Goal: Navigation & Orientation: Find specific page/section

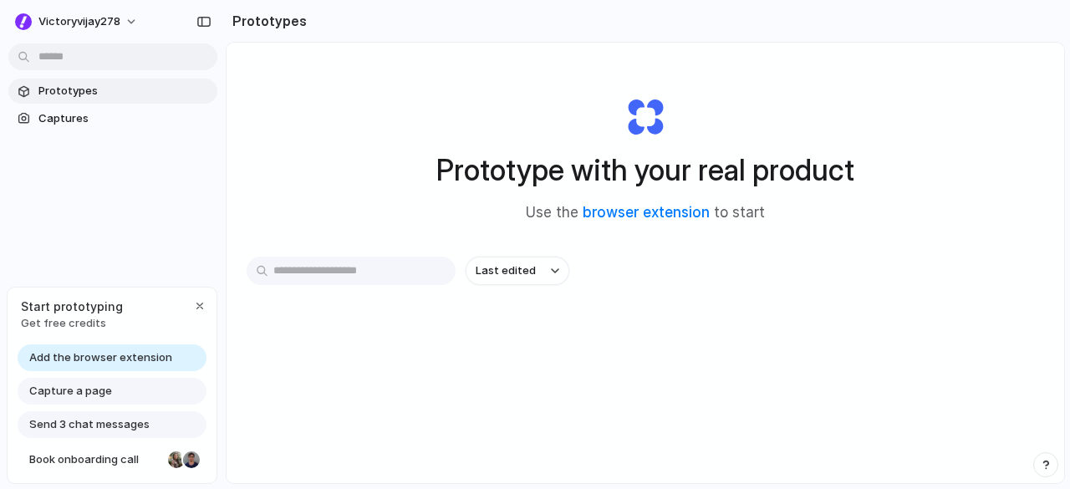
click at [96, 387] on span "Capture a page" at bounding box center [70, 391] width 83 height 17
click at [86, 394] on span "Capture a page" at bounding box center [70, 391] width 83 height 17
click at [77, 395] on span "Capture a page" at bounding box center [70, 391] width 83 height 17
click at [487, 334] on div "Last edited" at bounding box center [646, 330] width 798 height 147
click at [554, 268] on div "button" at bounding box center [555, 271] width 8 height 7
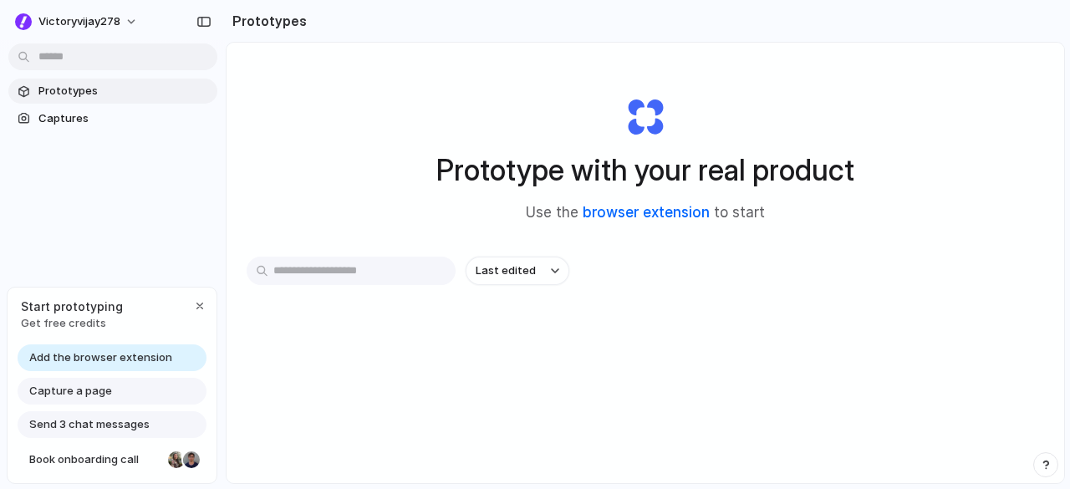
click at [632, 213] on link "browser extension" at bounding box center [646, 212] width 127 height 17
click at [57, 113] on span "Captures" at bounding box center [124, 118] width 172 height 17
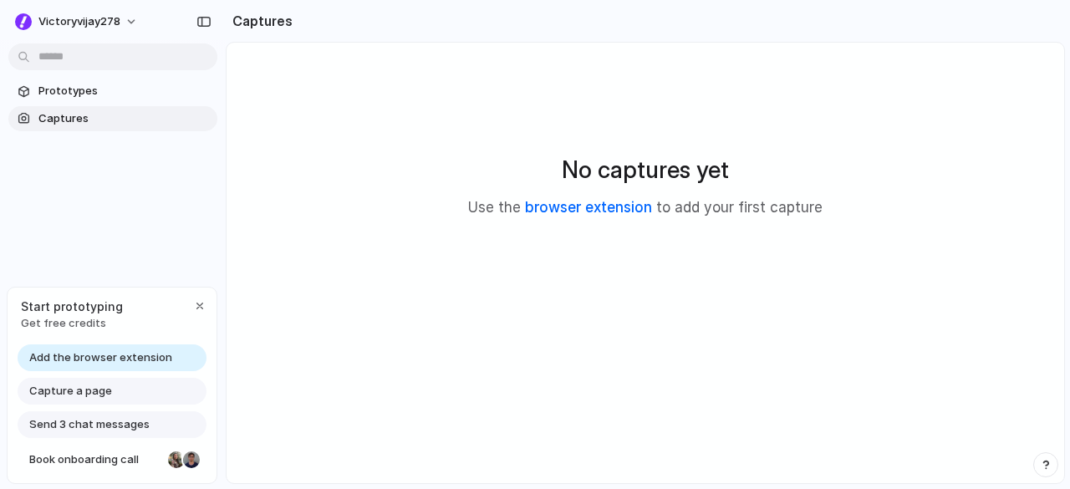
click at [594, 210] on link "browser extension" at bounding box center [588, 207] width 127 height 17
click at [89, 309] on span "Start prototyping" at bounding box center [72, 307] width 102 height 18
click at [78, 311] on span "Start prototyping" at bounding box center [72, 307] width 102 height 18
click at [70, 98] on span "Prototypes" at bounding box center [124, 91] width 172 height 17
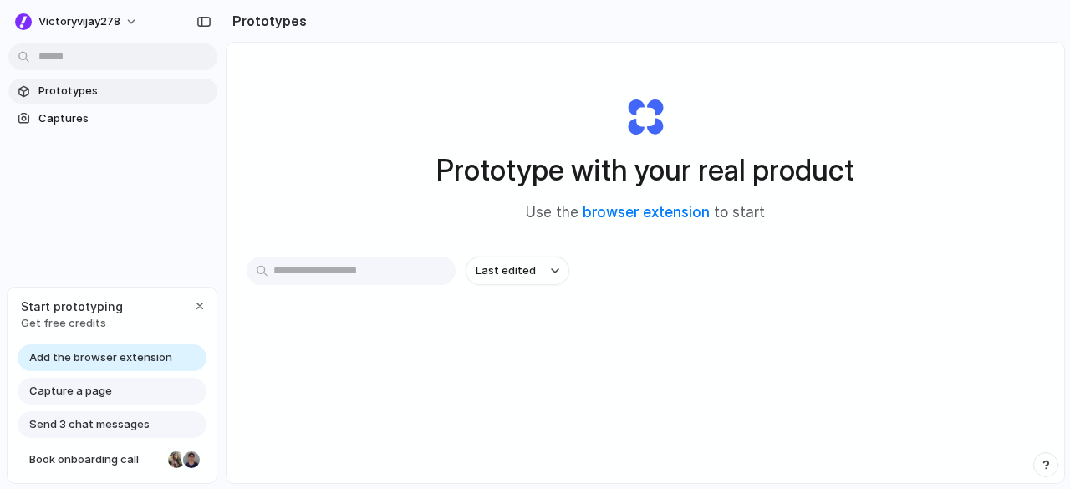
click at [334, 275] on input "text" at bounding box center [351, 271] width 209 height 28
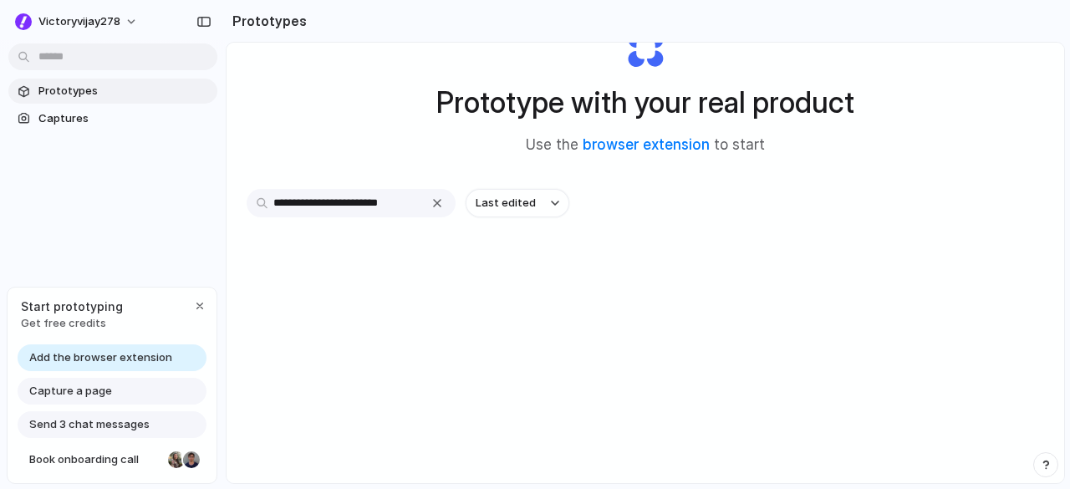
scroll to position [89, 0]
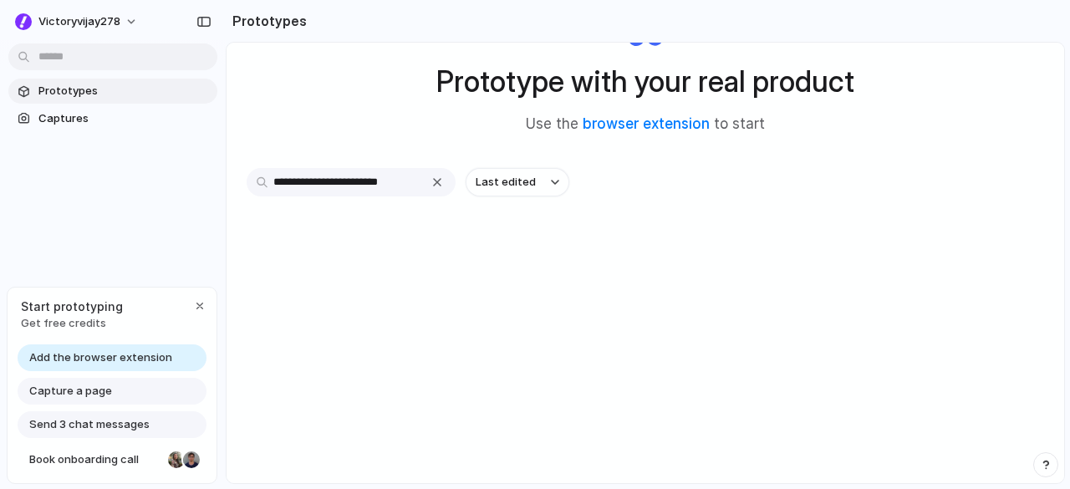
click at [258, 181] on input "**********" at bounding box center [351, 182] width 209 height 28
type input "**********"
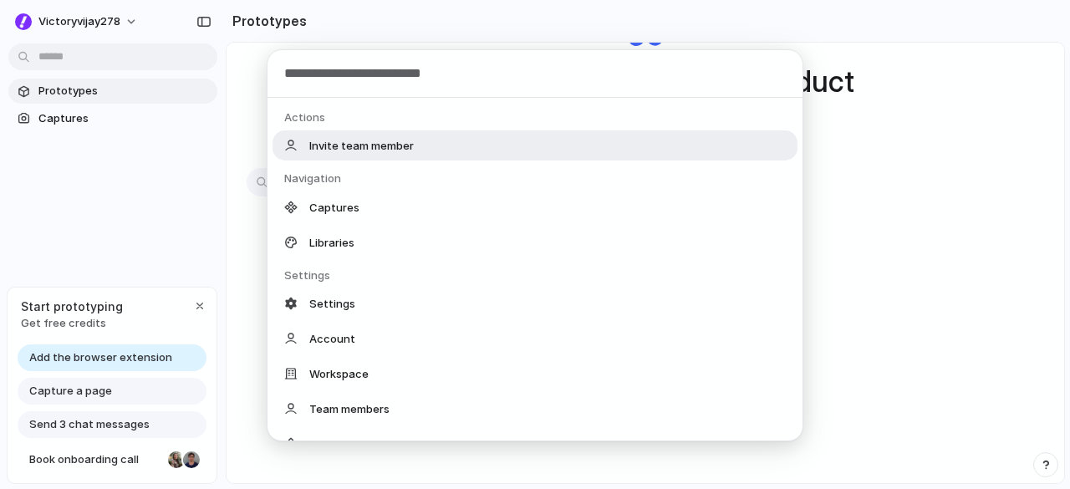
click at [112, 54] on body "**********" at bounding box center [535, 244] width 1070 height 489
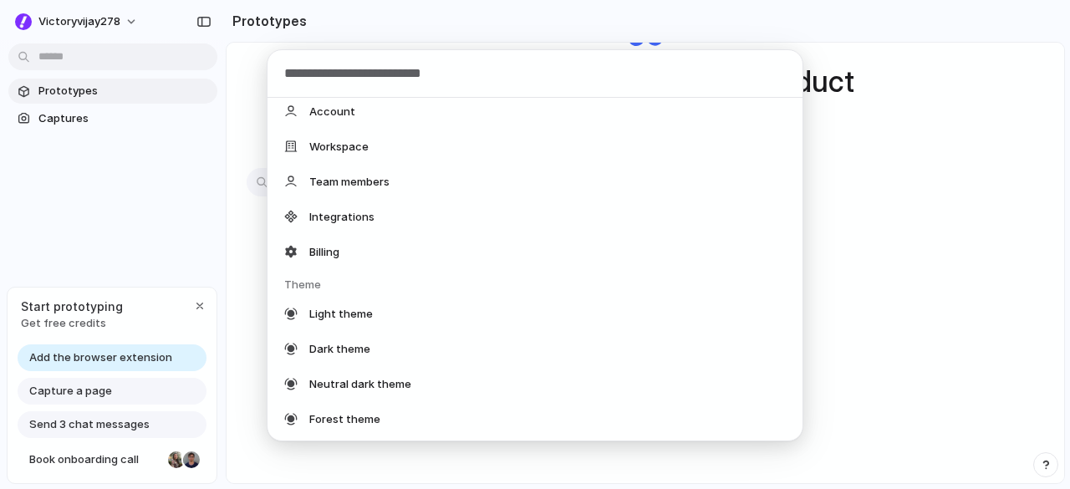
scroll to position [144, 0]
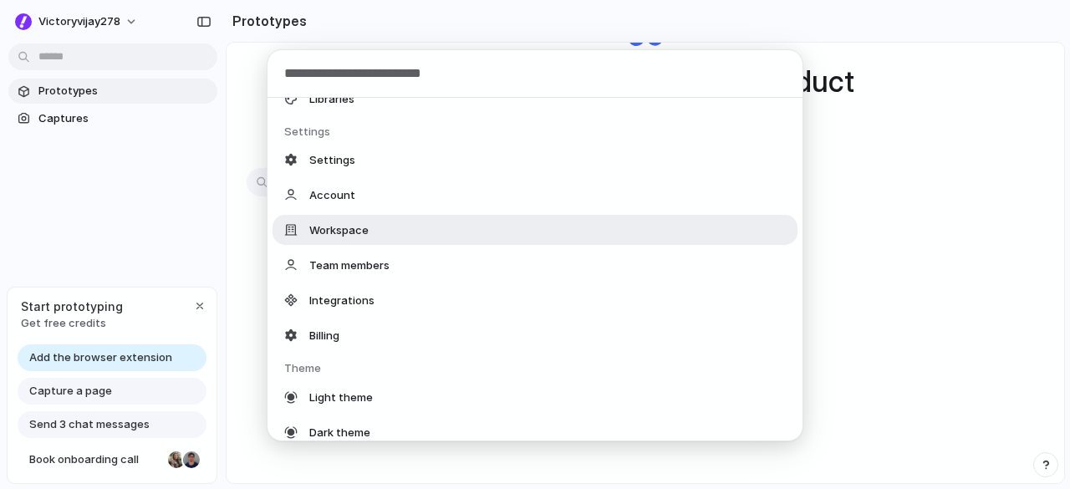
click at [342, 231] on span "Workspace" at bounding box center [338, 230] width 59 height 17
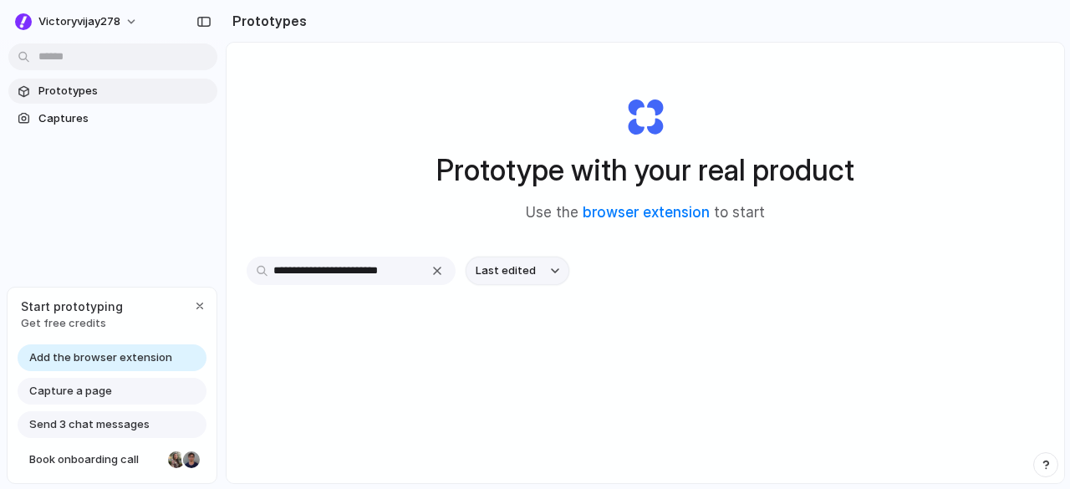
click at [559, 265] on button "Last edited" at bounding box center [518, 271] width 104 height 28
click at [559, 265] on div "Last edited Last created Alphabetical" at bounding box center [535, 244] width 1070 height 489
click at [198, 19] on div "button" at bounding box center [204, 22] width 15 height 12
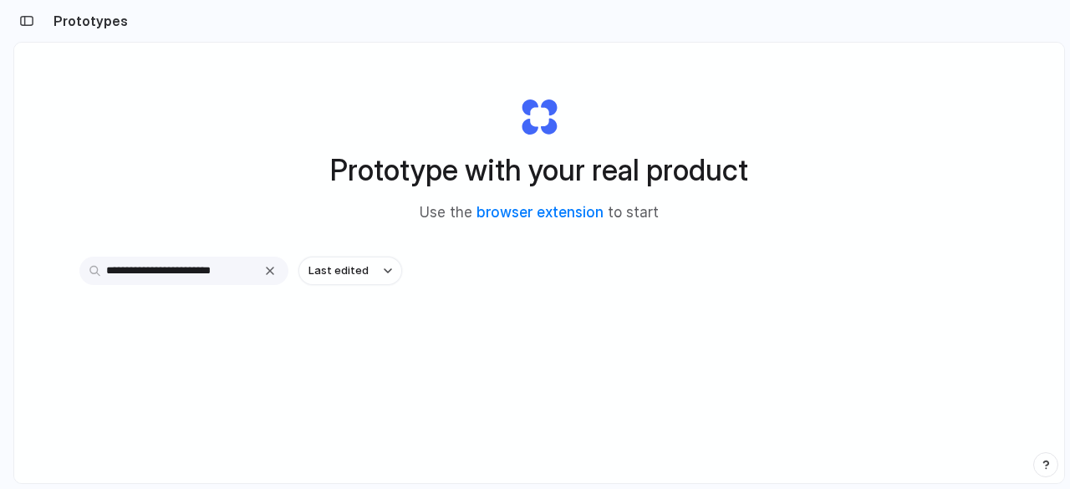
click at [56, 12] on h2 "Prototypes" at bounding box center [87, 21] width 81 height 20
click at [30, 14] on button "button" at bounding box center [26, 21] width 27 height 27
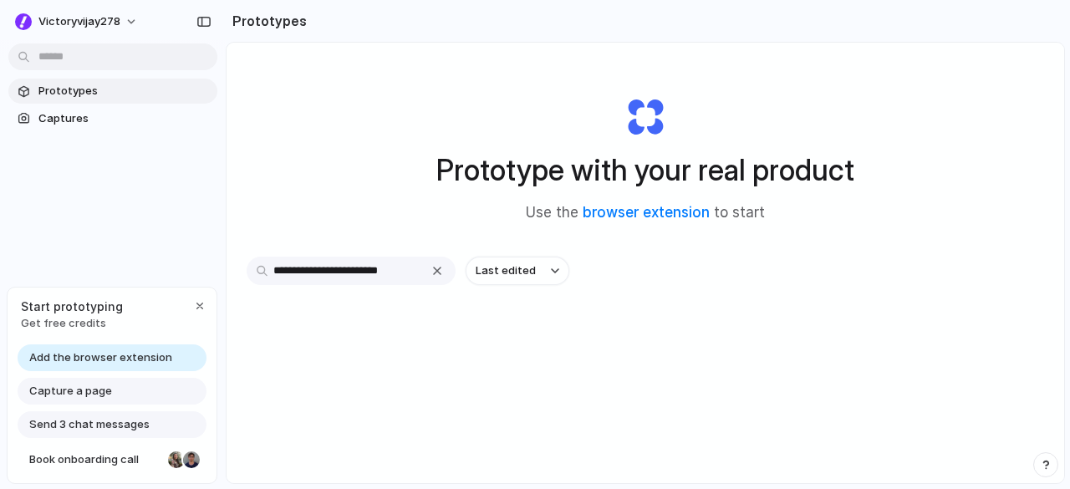
click at [79, 428] on span "Send 3 chat messages" at bounding box center [89, 424] width 120 height 17
click at [93, 330] on span "Get free credits" at bounding box center [72, 323] width 102 height 17
click at [200, 310] on div "button" at bounding box center [199, 305] width 13 height 13
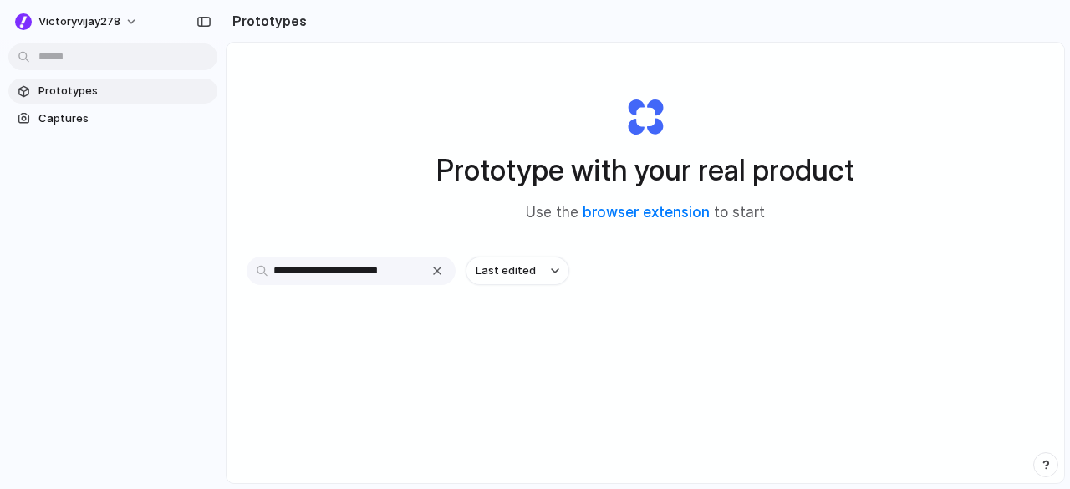
click at [200, 310] on div "Prototypes Captures" at bounding box center [113, 175] width 226 height 350
click at [68, 116] on span "Captures" at bounding box center [124, 118] width 172 height 17
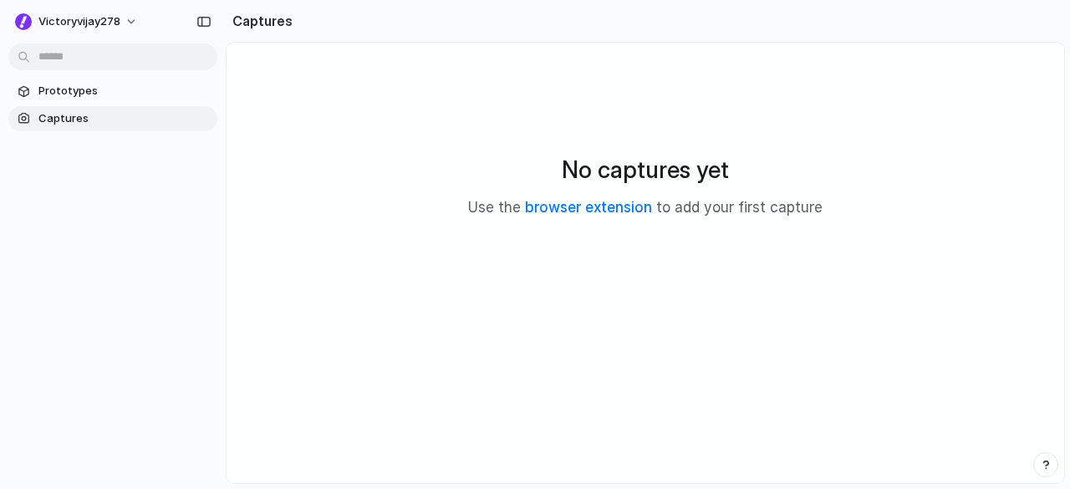
click at [62, 54] on body "victoryvijay278 Prototypes Captures Captures No captures yet Use the browser ex…" at bounding box center [535, 244] width 1070 height 489
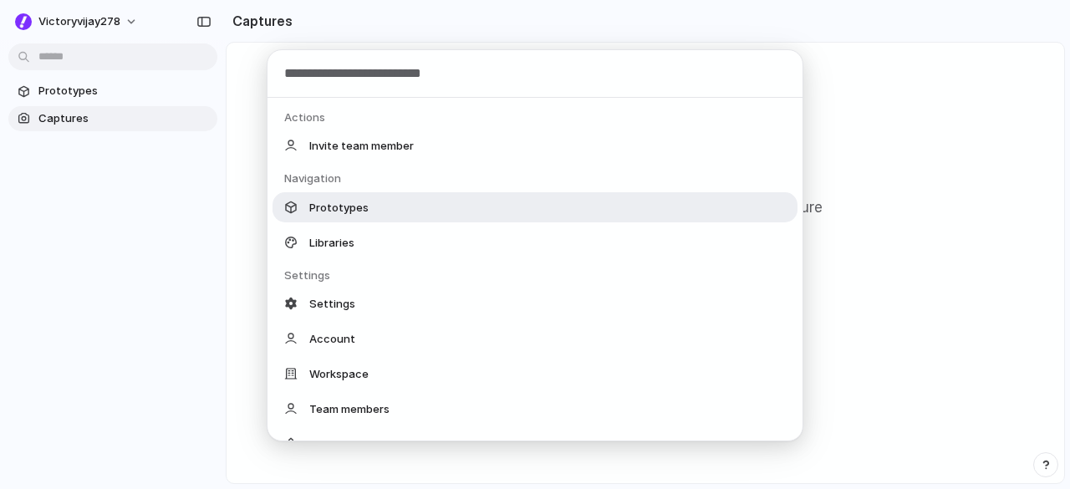
click at [335, 202] on span "Prototypes" at bounding box center [338, 207] width 59 height 17
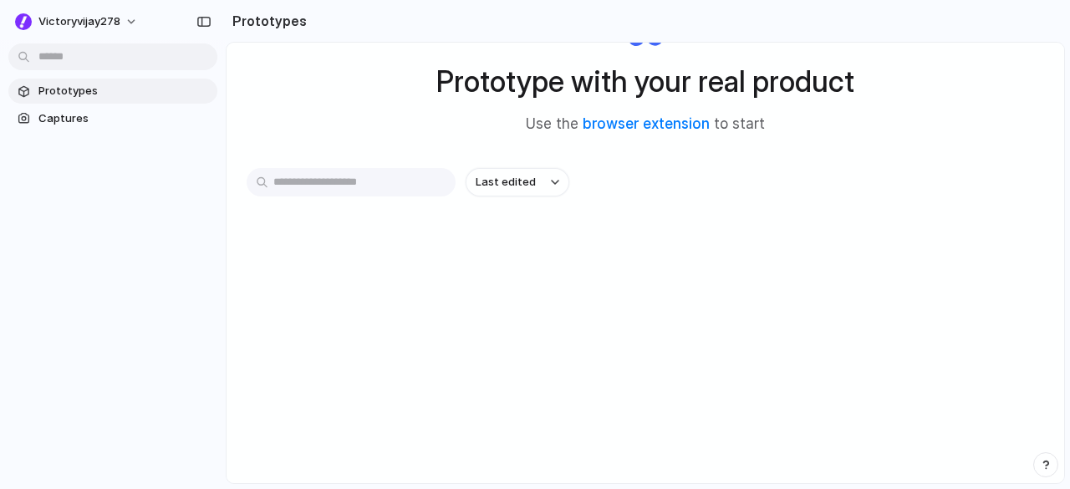
scroll to position [89, 0]
click at [541, 183] on button "Last edited" at bounding box center [518, 182] width 104 height 28
click at [73, 116] on span "Captures" at bounding box center [124, 118] width 172 height 17
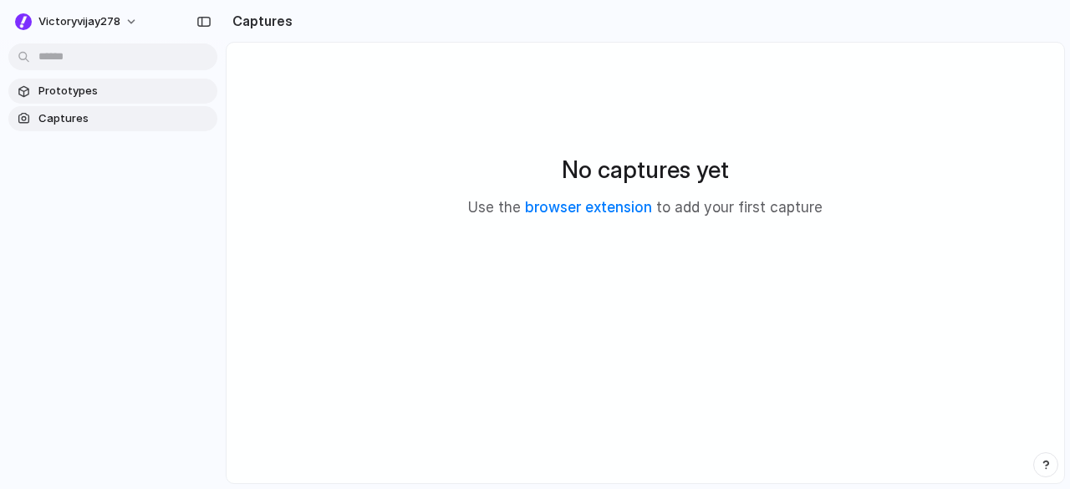
click at [101, 94] on span "Prototypes" at bounding box center [124, 91] width 172 height 17
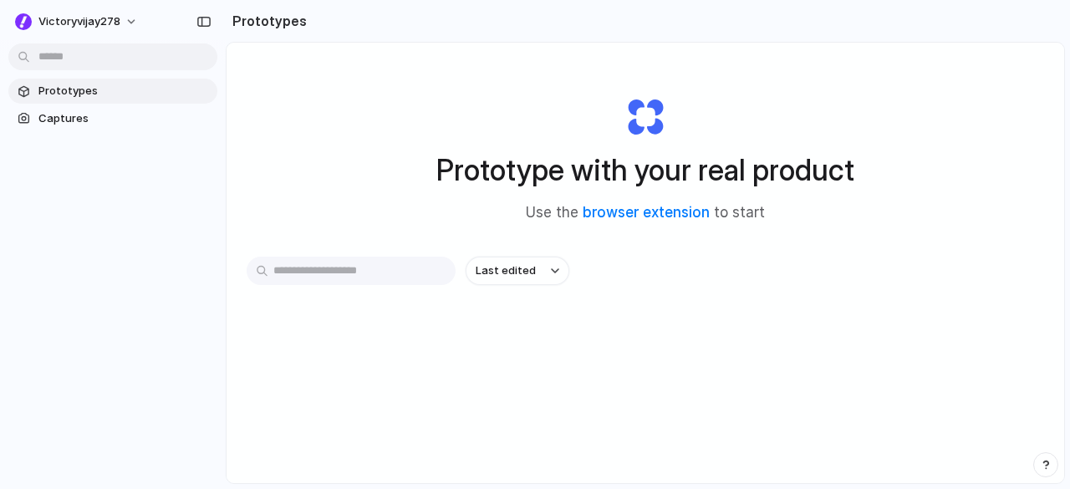
click at [113, 58] on body "victoryvijay278 Prototypes Captures Prototypes Prototype with your real product…" at bounding box center [535, 244] width 1070 height 489
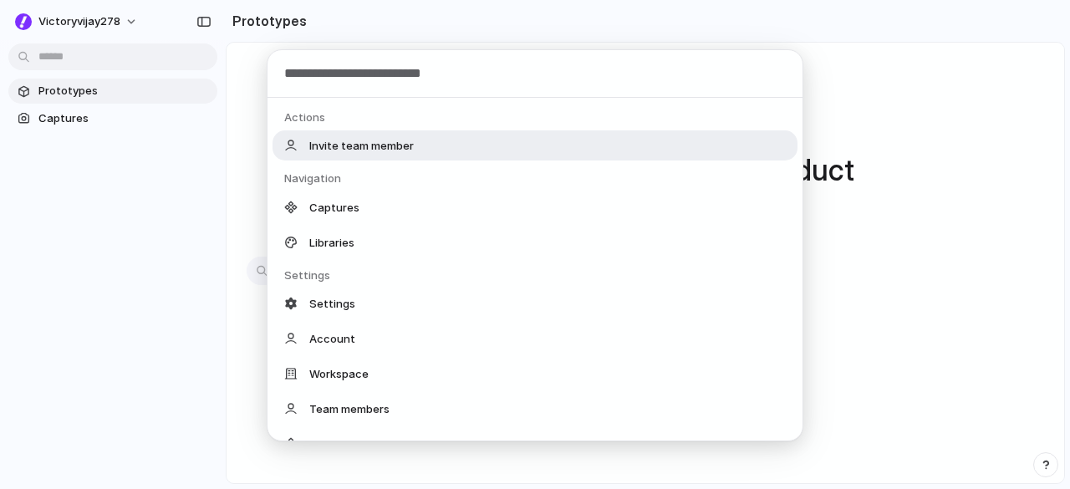
click at [113, 54] on div "Actions Invite team member Navigation Captures Libraries Settings Settings Acco…" at bounding box center [535, 244] width 1070 height 489
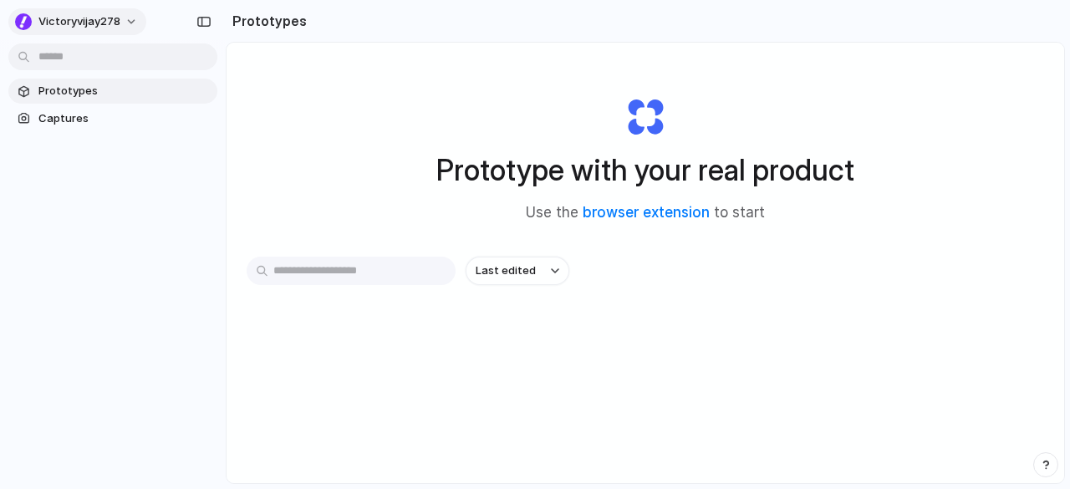
click at [128, 18] on button "victoryvijay278" at bounding box center [77, 21] width 138 height 27
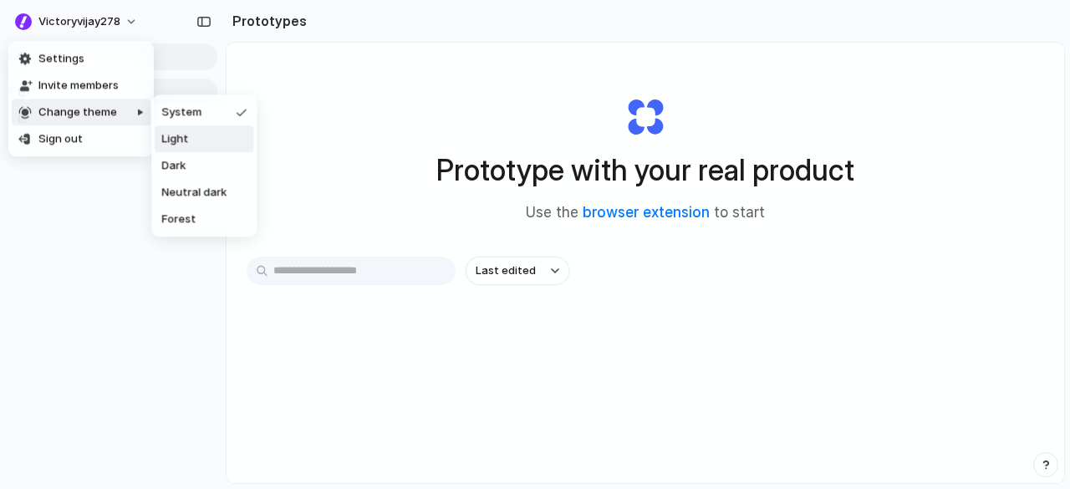
click at [177, 139] on span "Light" at bounding box center [174, 139] width 27 height 17
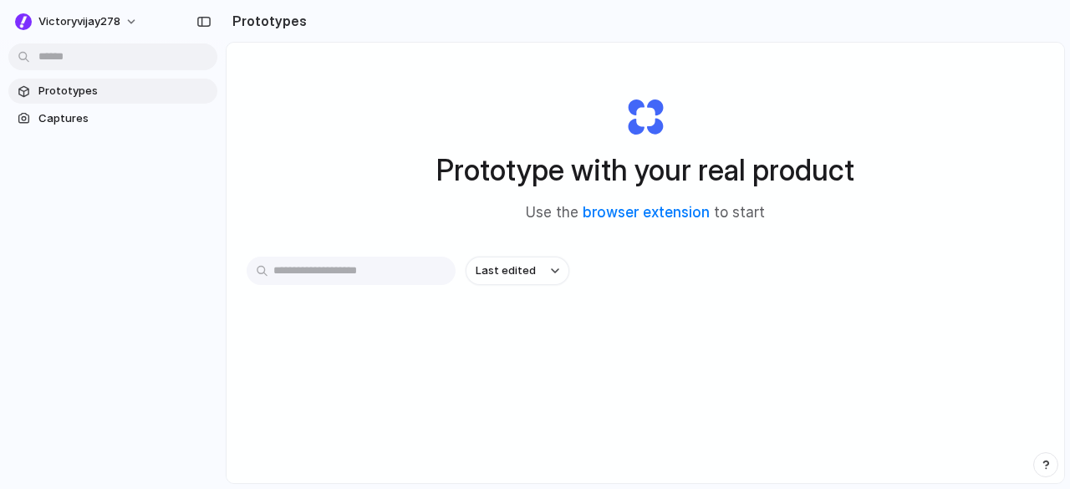
click at [396, 268] on input "text" at bounding box center [351, 271] width 209 height 28
